Goal: Browse casually: Explore the website without a specific task or goal

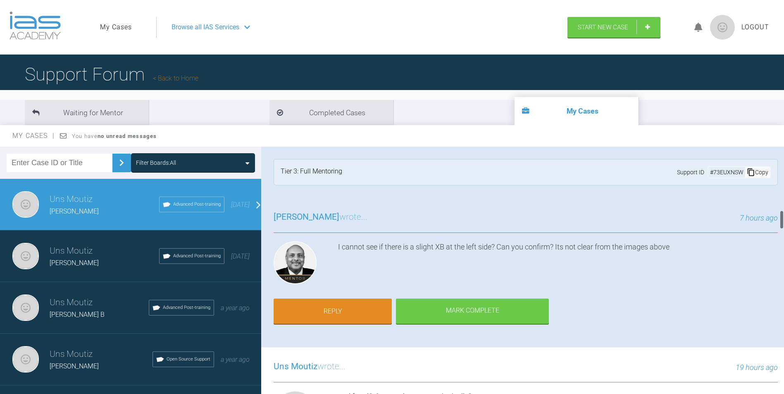
scroll to position [826, 0]
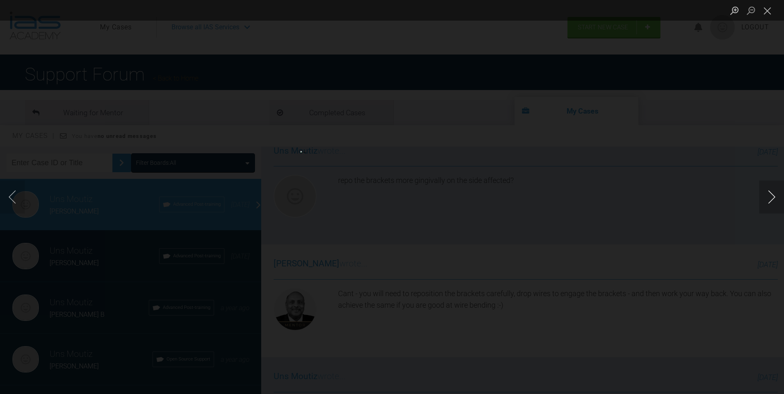
click at [770, 200] on button "Next image" at bounding box center [771, 197] width 25 height 33
click at [770, 12] on button "Close lightbox" at bounding box center [767, 10] width 17 height 14
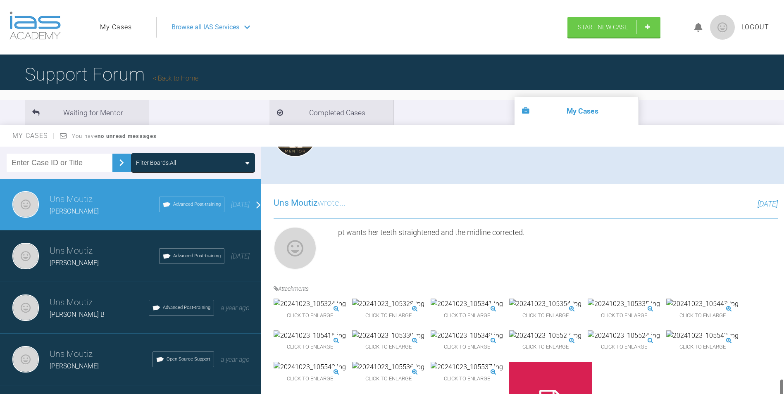
drag, startPoint x: 782, startPoint y: 230, endPoint x: 783, endPoint y: 409, distance: 178.9
click at [783, 394] on html "My Cases Logout Browse all IAS Services Start New Case Logout Support Forum Bac…" at bounding box center [392, 240] width 784 height 480
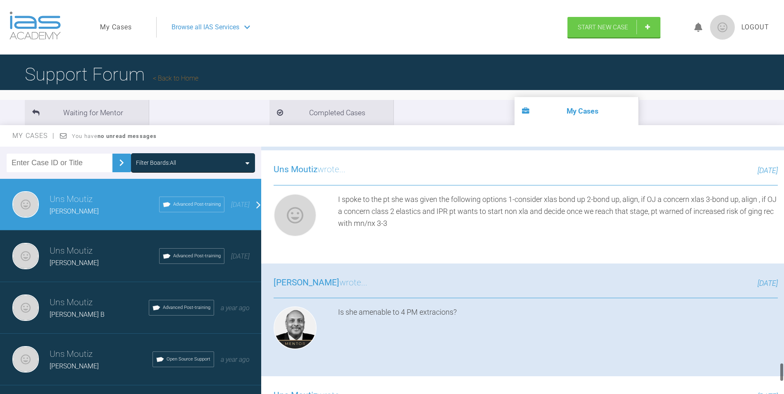
scroll to position [2798, 0]
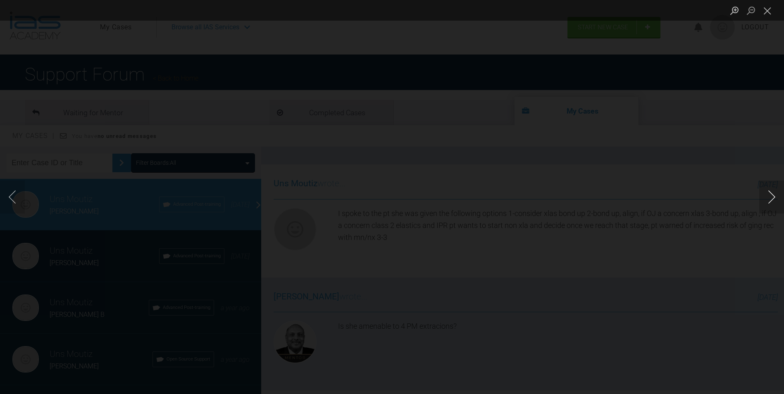
click at [766, 188] on button "Next image" at bounding box center [771, 197] width 25 height 33
click at [765, 193] on button "Next image" at bounding box center [771, 197] width 25 height 33
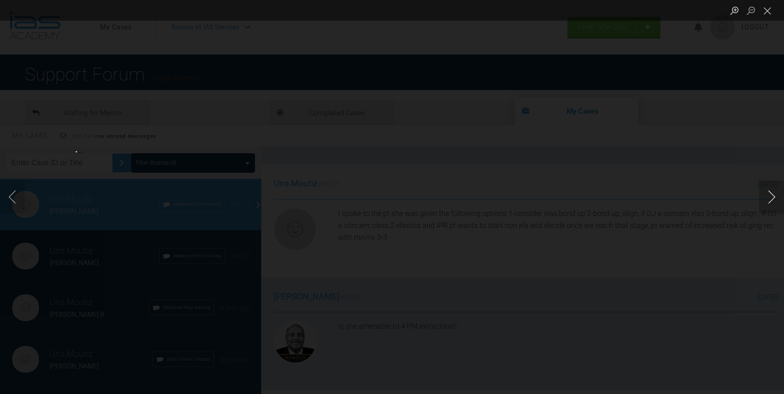
click at [765, 193] on button "Next image" at bounding box center [771, 197] width 25 height 33
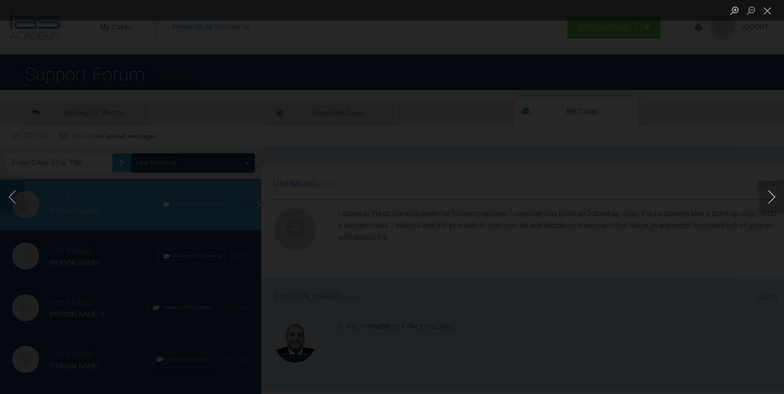
click at [765, 193] on button "Next image" at bounding box center [771, 197] width 25 height 33
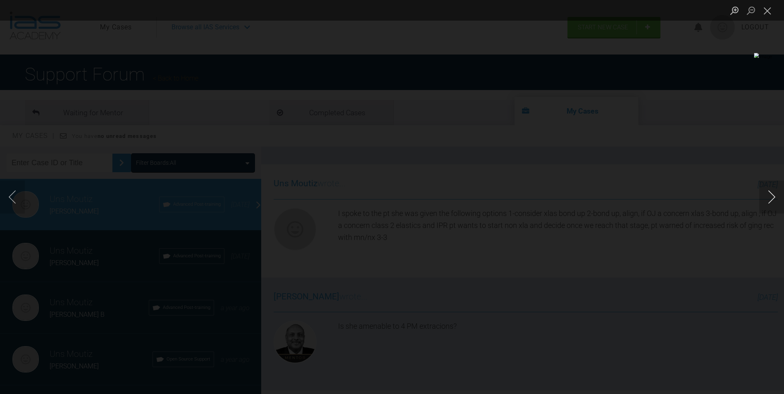
click at [765, 193] on button "Next image" at bounding box center [771, 197] width 25 height 33
click at [766, 15] on button "Close lightbox" at bounding box center [767, 10] width 17 height 14
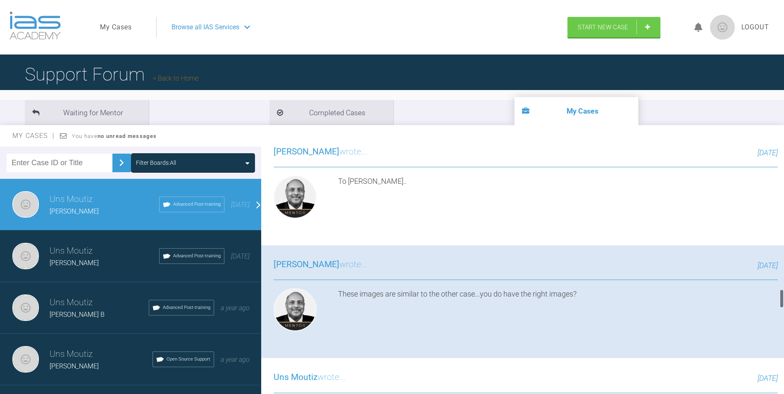
scroll to position [1847, 0]
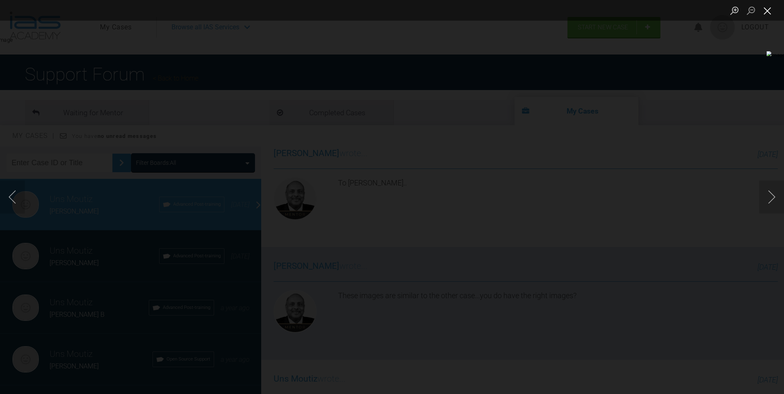
click at [769, 17] on button "Close lightbox" at bounding box center [767, 10] width 17 height 14
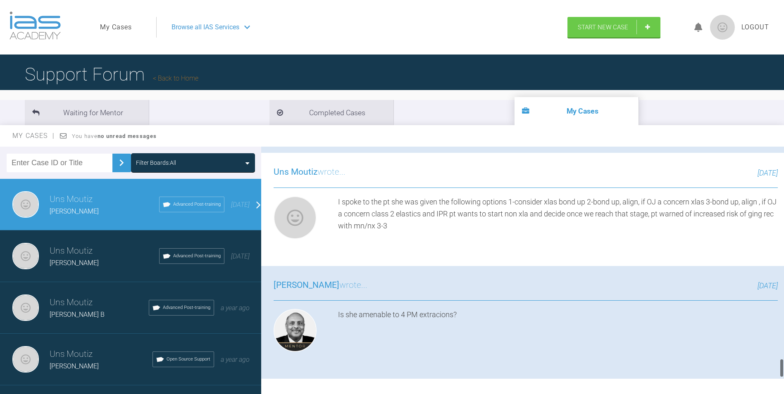
scroll to position [2839, 0]
